Goal: Find specific page/section: Find specific page/section

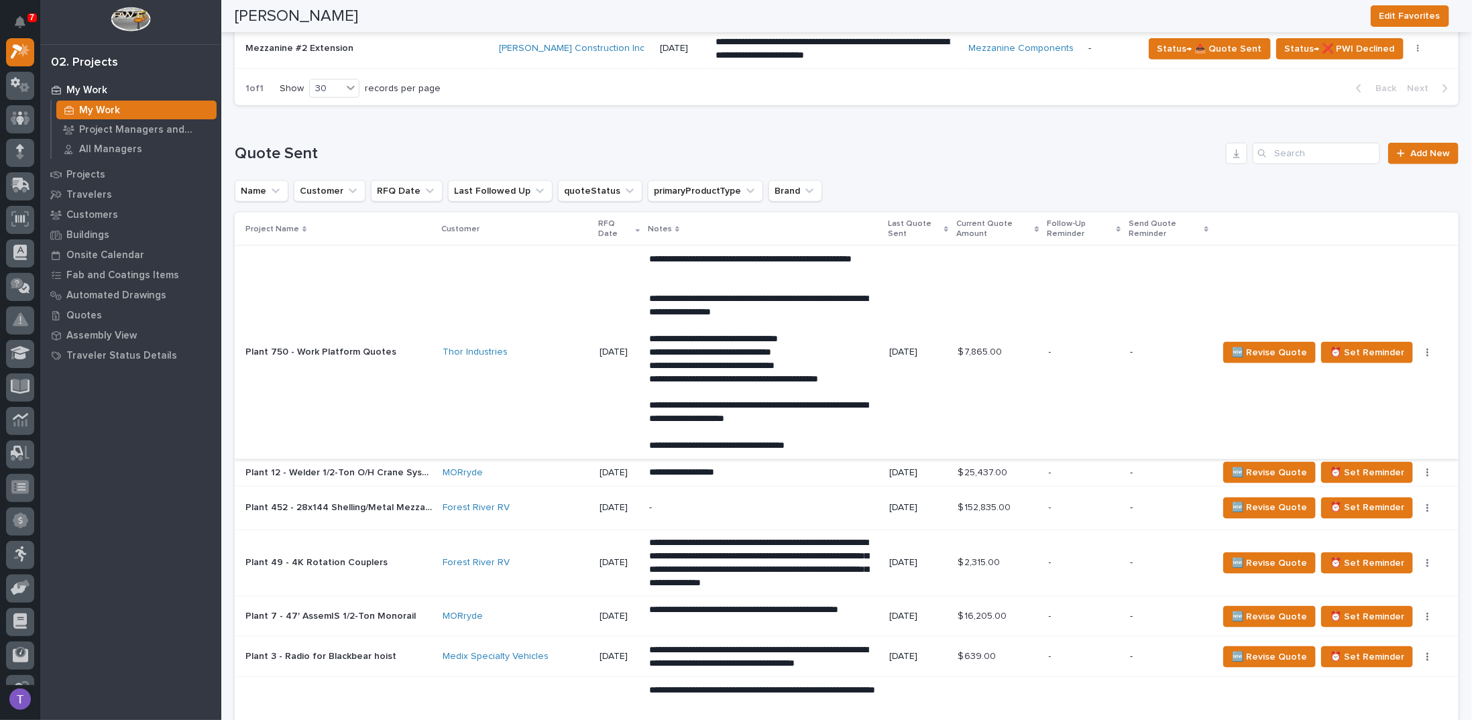
scroll to position [1006, 0]
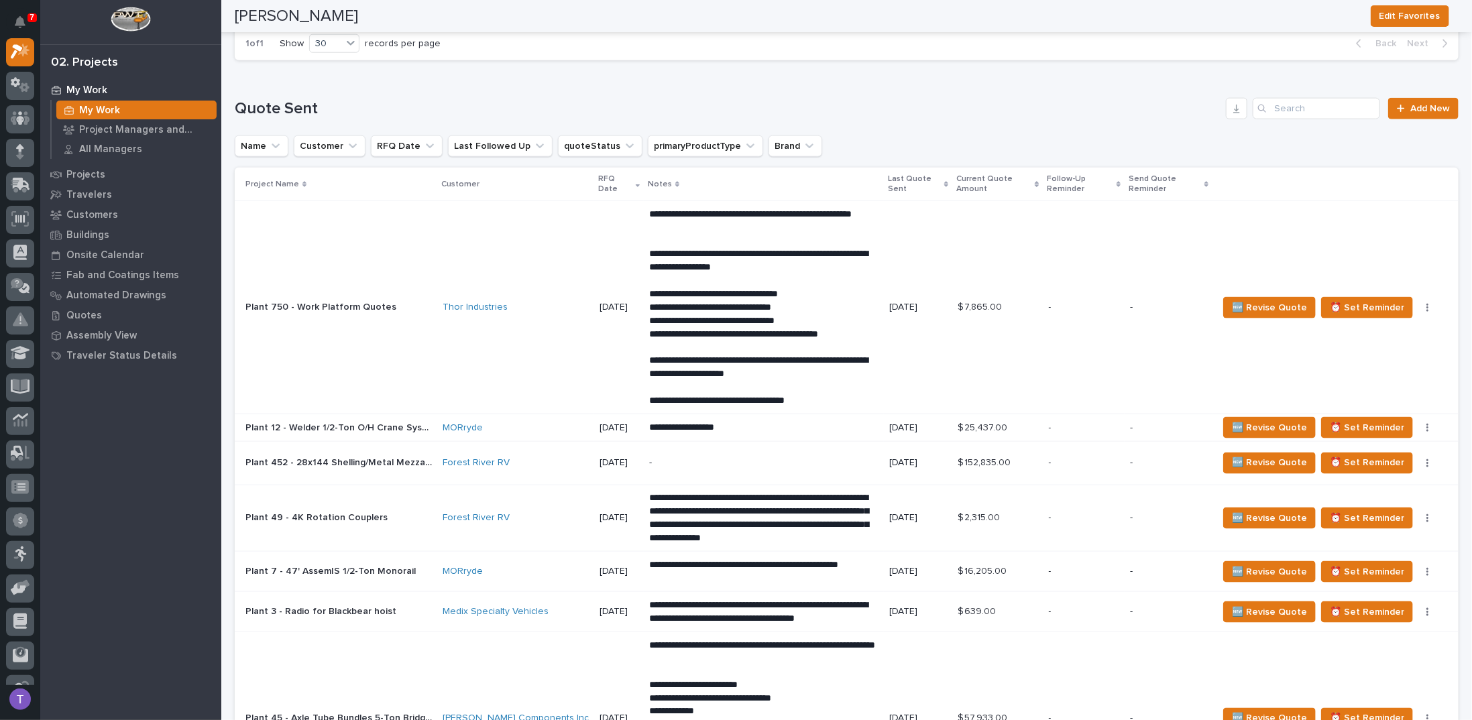
click at [338, 299] on p "Plant 750 - Work Platform Quotes" at bounding box center [322, 306] width 154 height 14
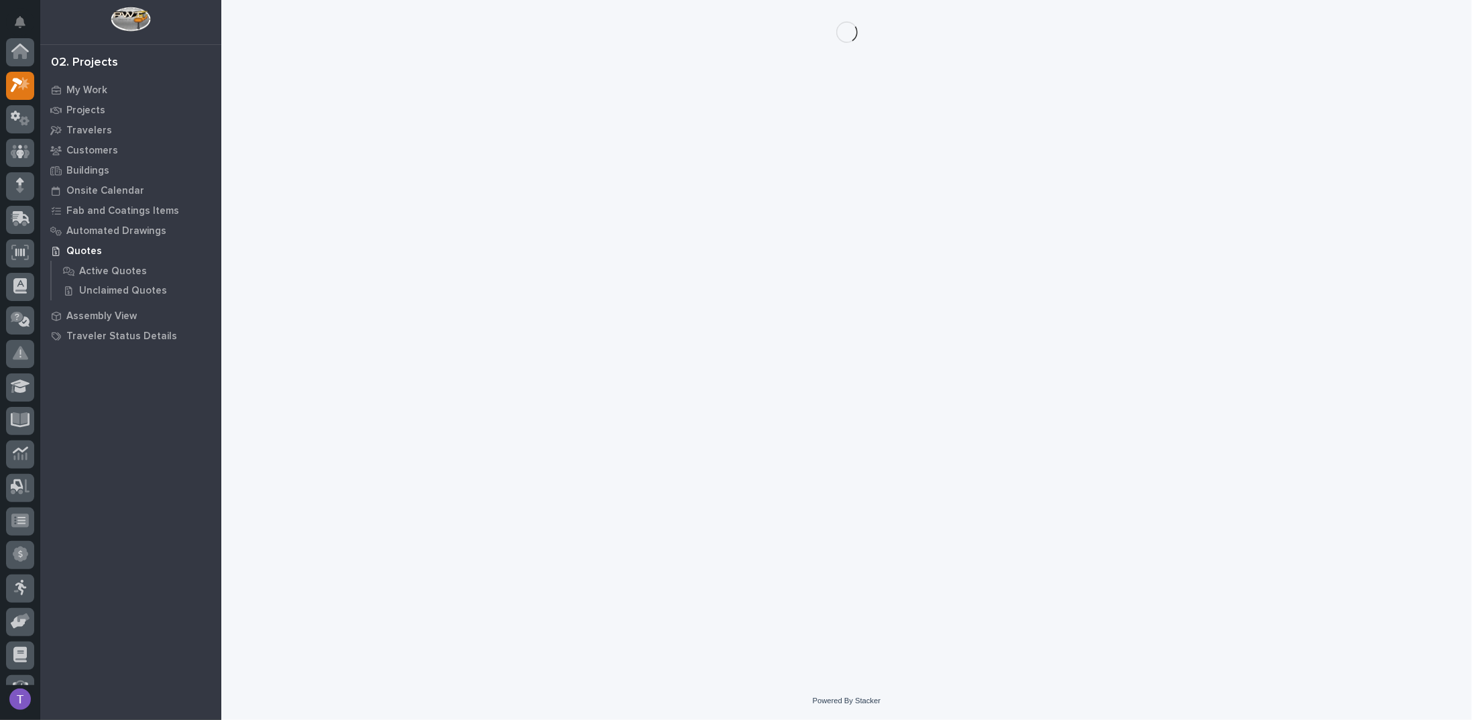
scroll to position [34, 0]
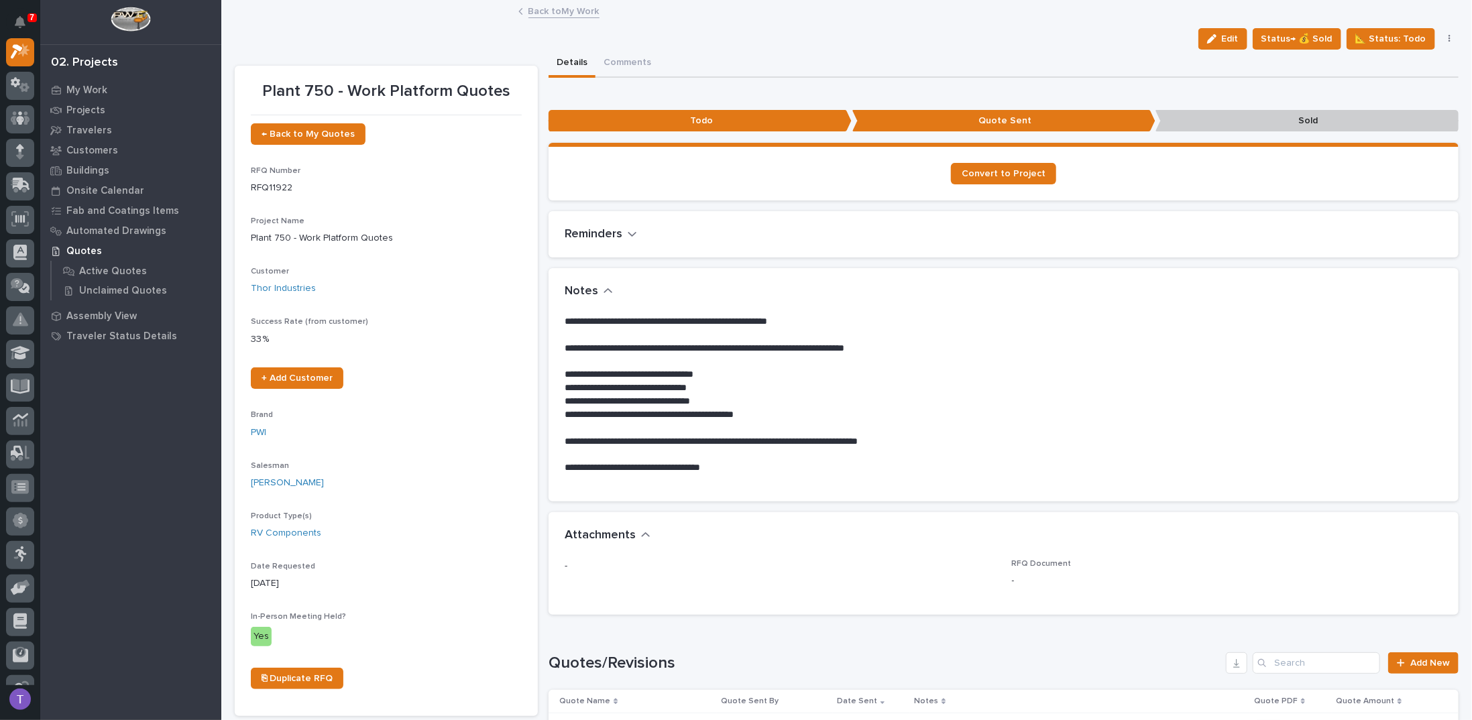
click at [534, 11] on link "Back to My Work" at bounding box center [563, 10] width 71 height 15
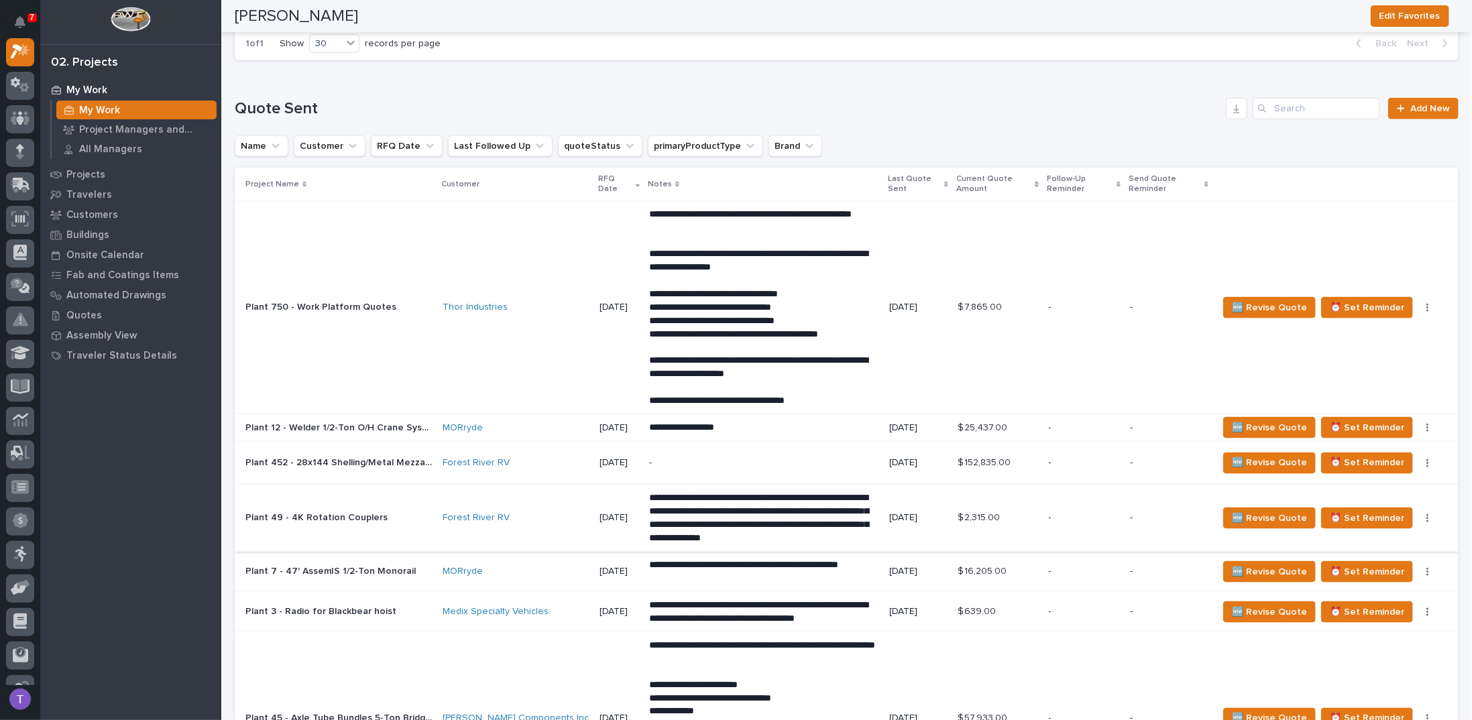
scroll to position [1073, 0]
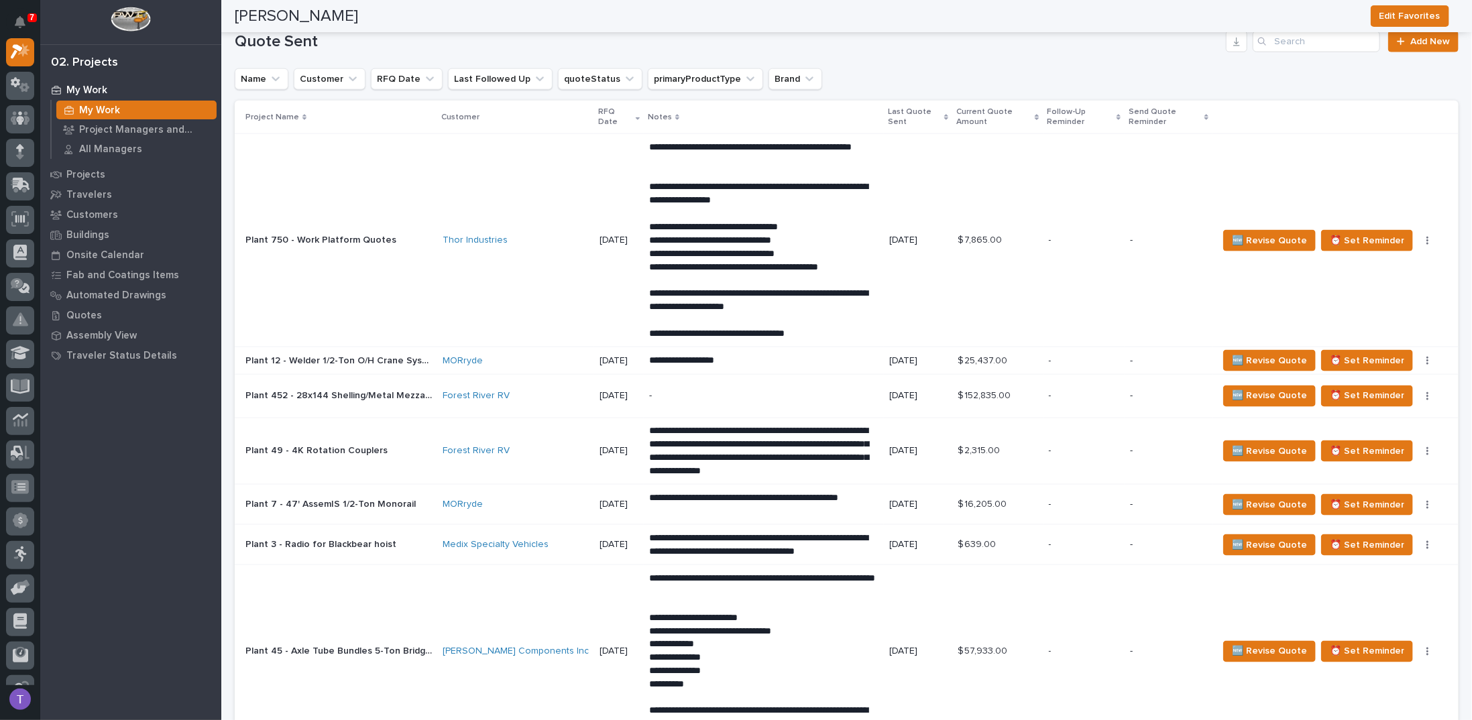
click at [310, 233] on p "Plant 750 - Work Platform Quotes" at bounding box center [322, 239] width 154 height 14
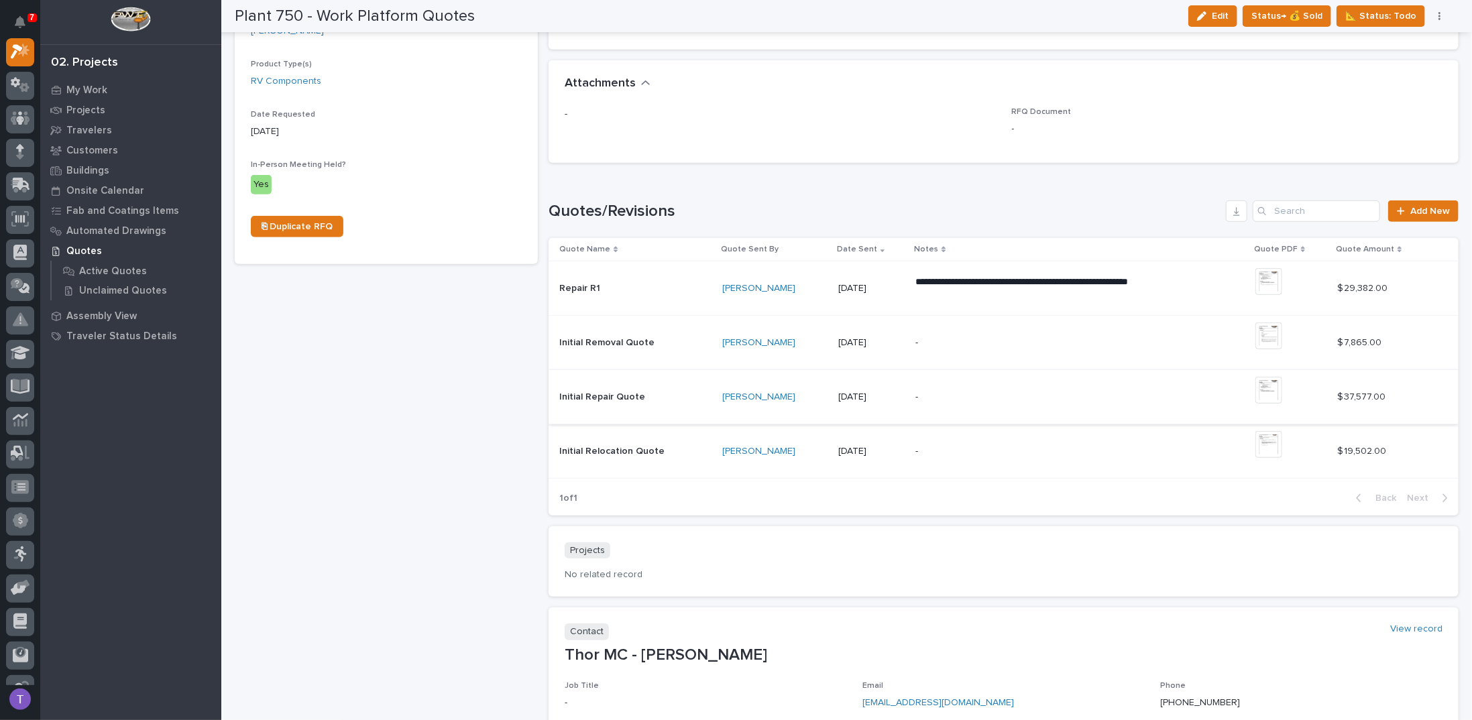
scroll to position [480, 0]
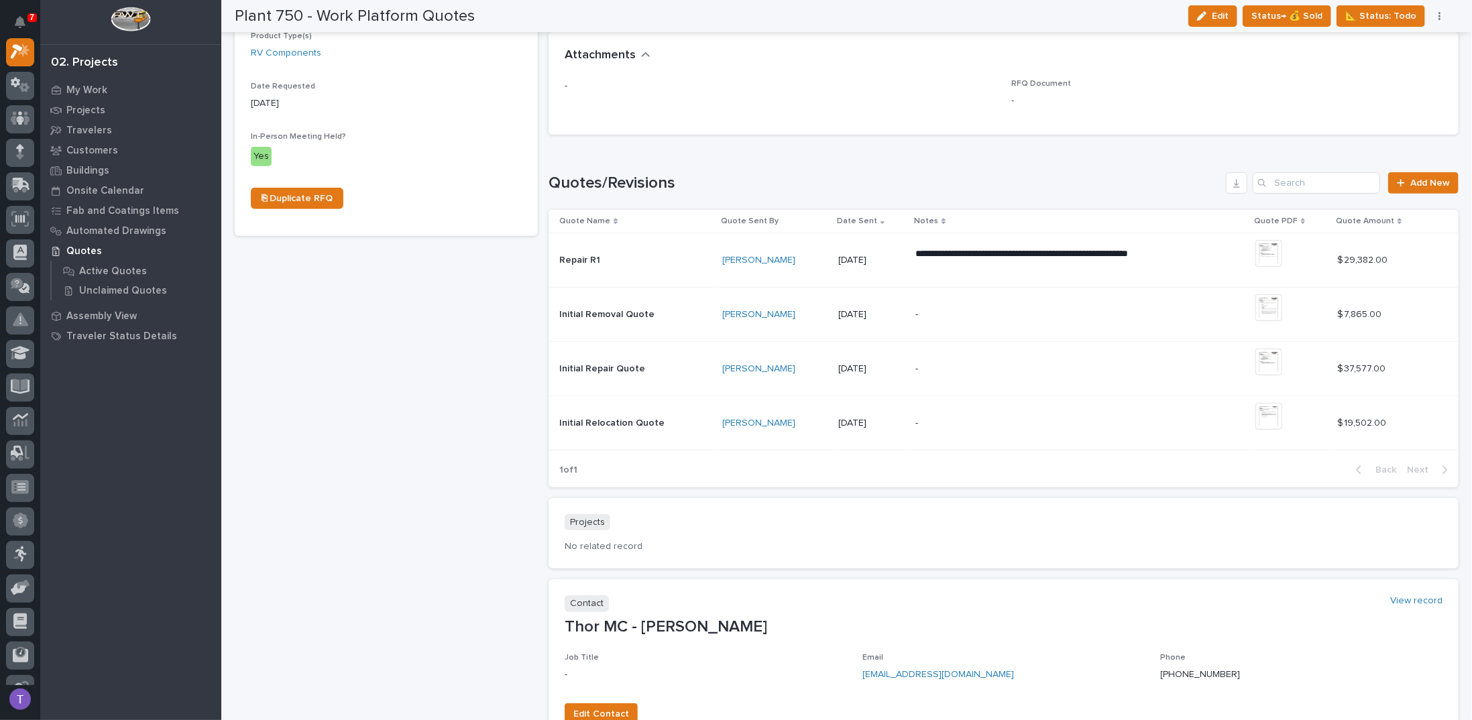
click at [467, 351] on div "Plant 750 - Work Platform Quotes ← Back to My Quotes RFQ Number RFQ11922 Projec…" at bounding box center [386, 169] width 303 height 1166
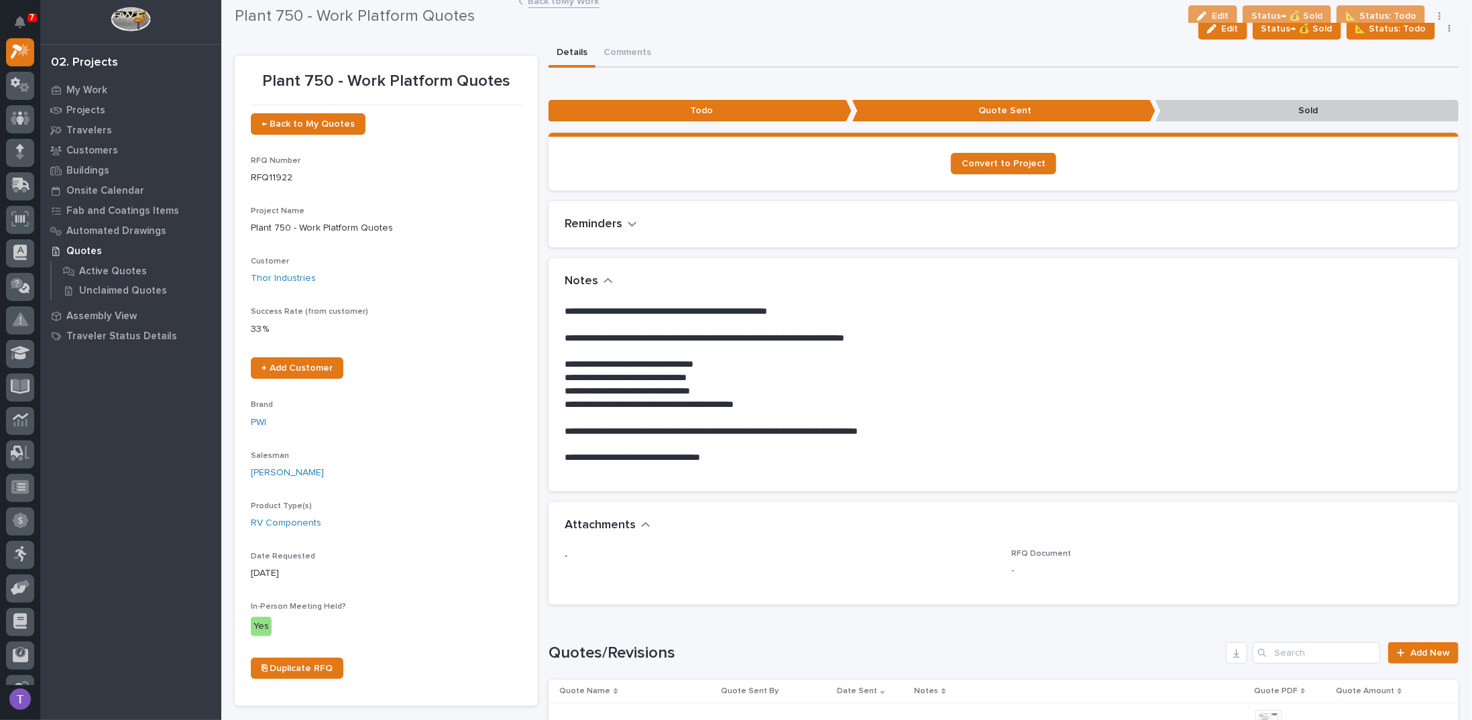
scroll to position [0, 0]
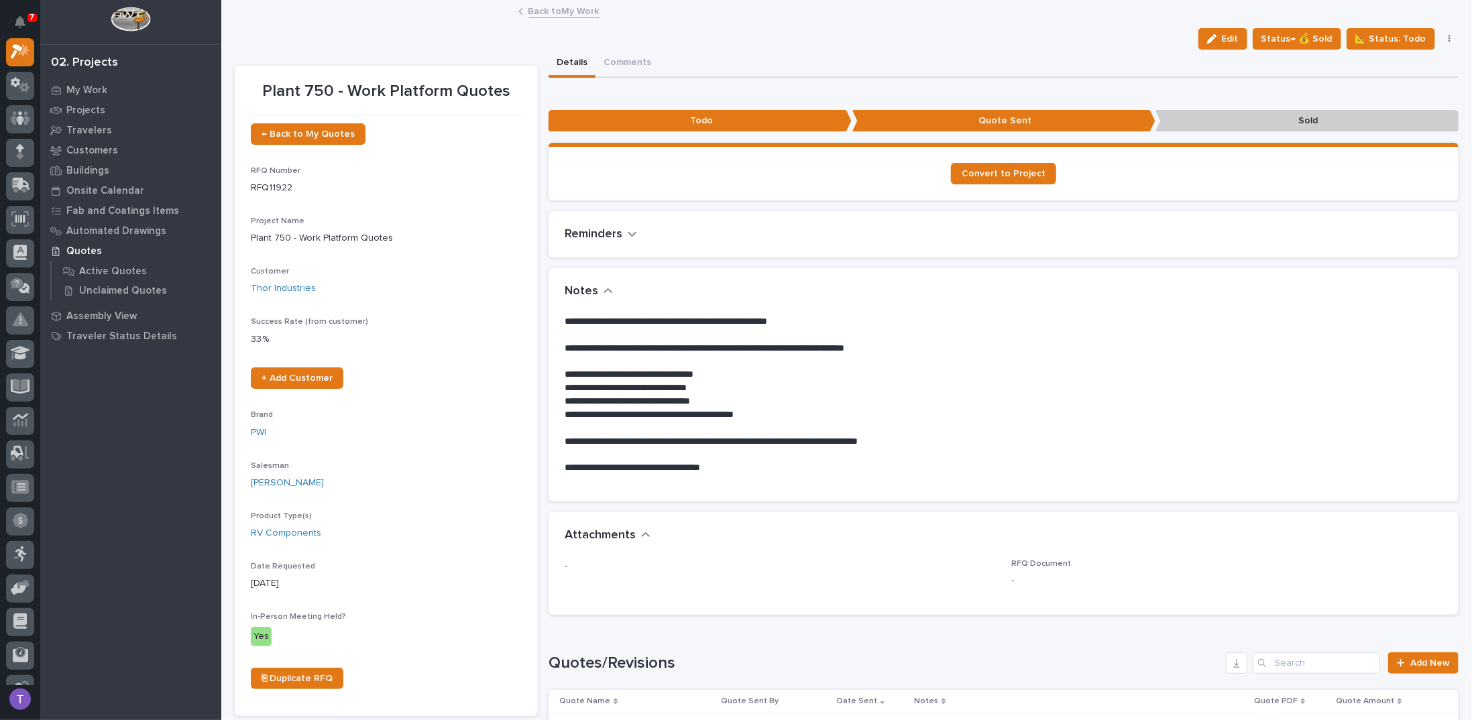
click at [531, 9] on link "Back to My Work" at bounding box center [563, 10] width 71 height 15
